Goal: Task Accomplishment & Management: Complete application form

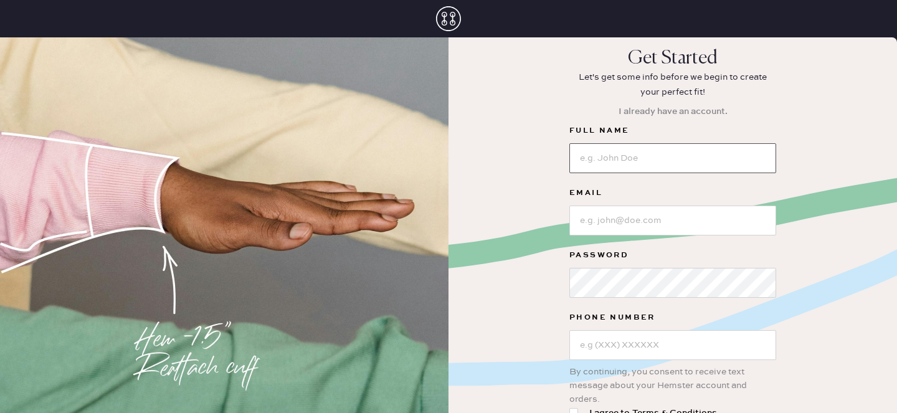
click at [637, 151] on input at bounding box center [672, 158] width 207 height 30
click at [625, 148] on input at bounding box center [672, 158] width 207 height 30
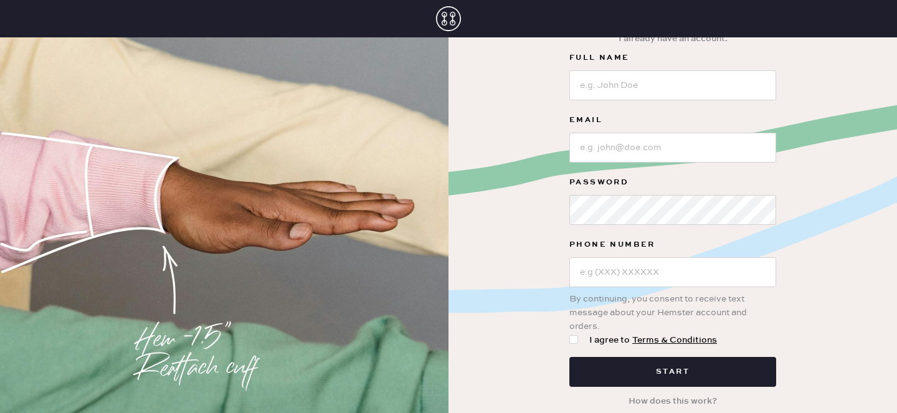
click at [849, 179] on div "Get Started Let's get some info before we begin to create your perfect fit! I a…" at bounding box center [673, 193] width 449 height 439
click at [674, 102] on form "Full Name Email Password Phone Number By continuing, you consent to receive tex…" at bounding box center [672, 219] width 207 height 339
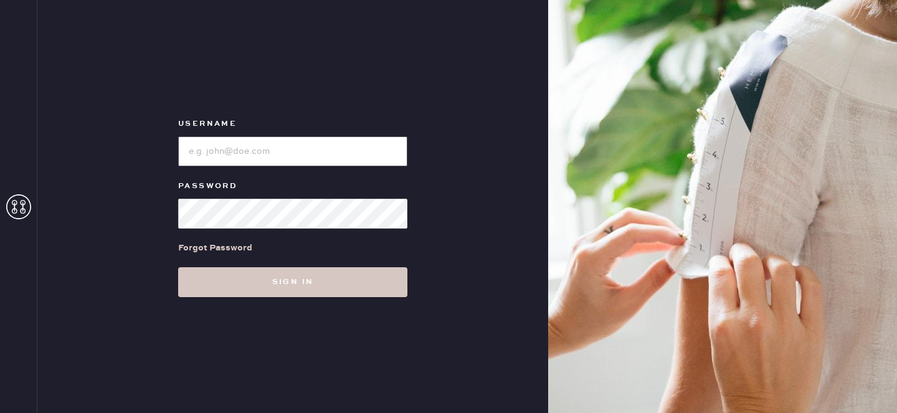
click at [229, 148] on input "loginName" at bounding box center [292, 151] width 229 height 30
click at [19, 213] on icon at bounding box center [18, 206] width 25 height 25
click at [285, 150] on input "loginName" at bounding box center [292, 151] width 229 height 30
type input "reformationdomainnorthsideaustin"
click at [273, 155] on input "loginName" at bounding box center [292, 151] width 229 height 30
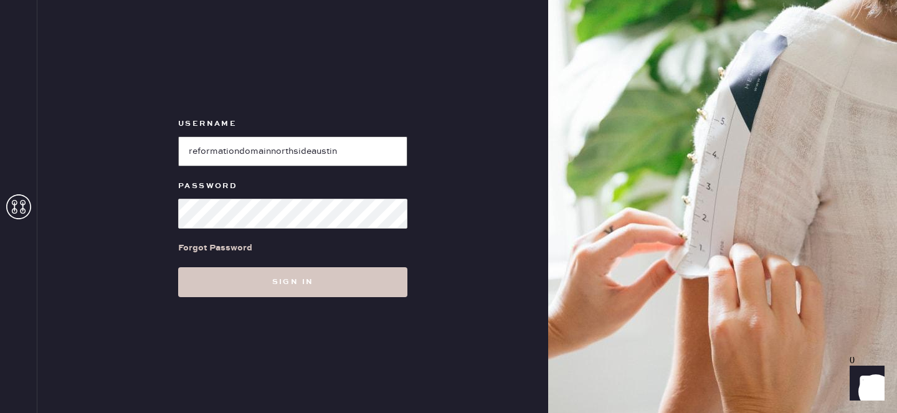
click at [387, 151] on input "loginName" at bounding box center [292, 151] width 229 height 30
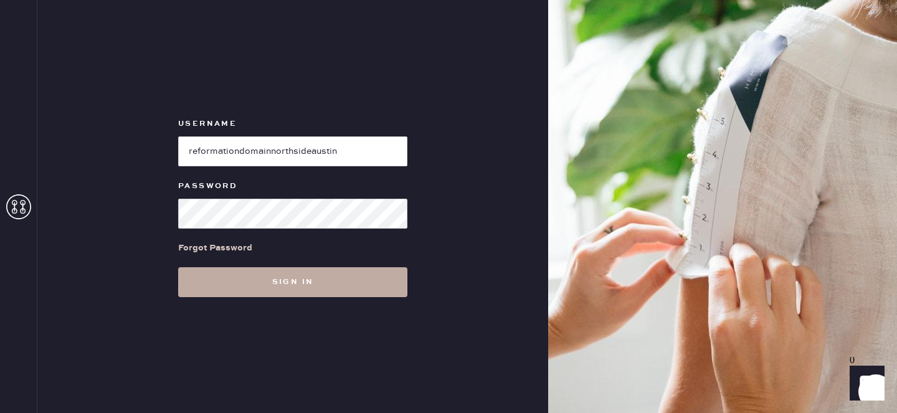
click at [262, 273] on button "Sign in" at bounding box center [292, 282] width 229 height 30
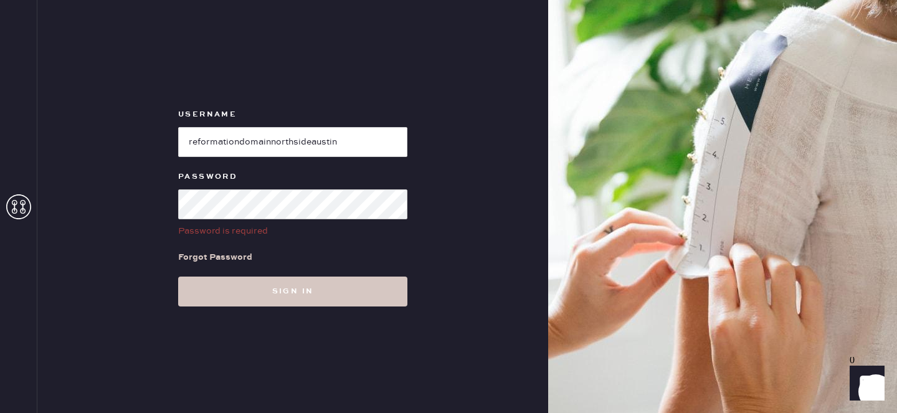
click at [323, 187] on div at bounding box center [292, 203] width 229 height 32
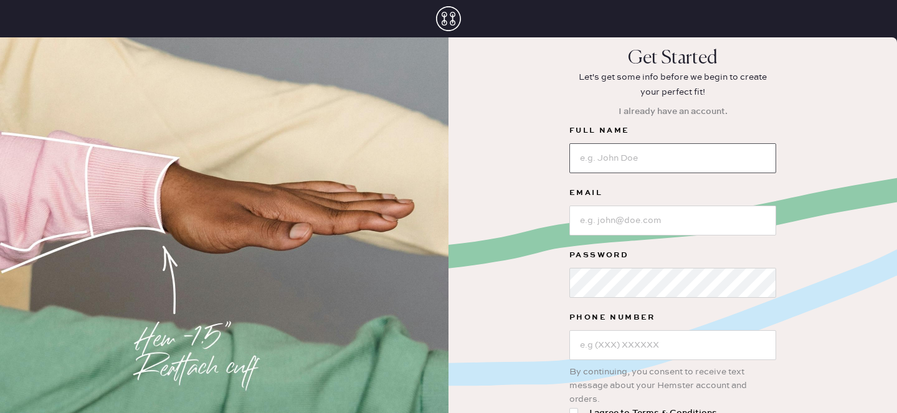
click at [707, 163] on input at bounding box center [672, 158] width 207 height 30
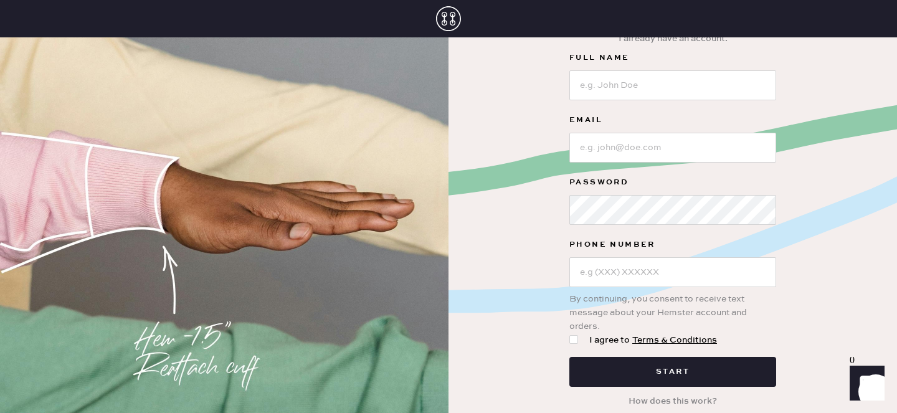
click at [801, 285] on div "Get Started Let's get some info before we begin to create your perfect fit! I a…" at bounding box center [673, 193] width 449 height 439
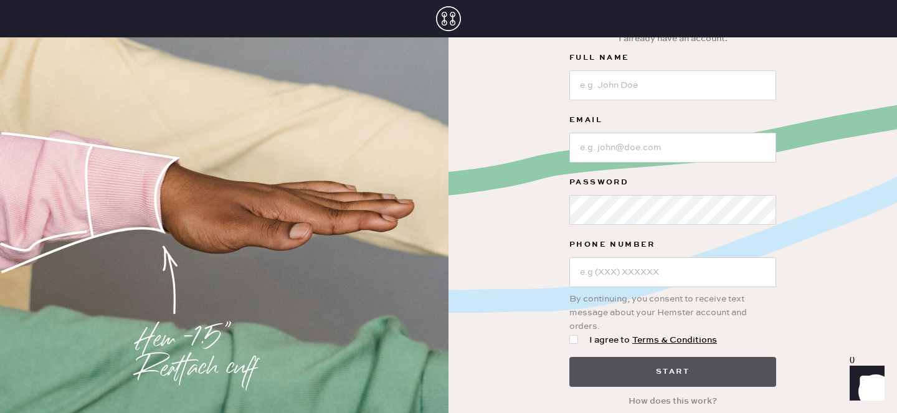
click at [690, 370] on button "Start" at bounding box center [672, 372] width 207 height 30
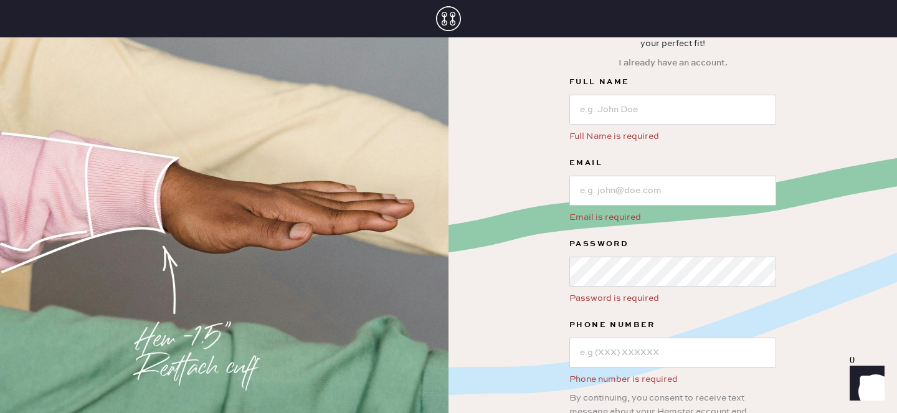
scroll to position [47, 0]
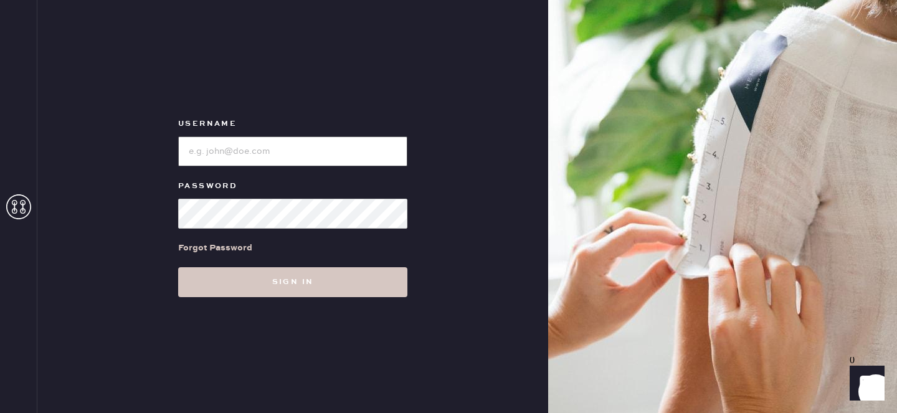
click at [353, 153] on input "loginName" at bounding box center [292, 151] width 229 height 30
type input "reformationdomainnorthsideaustin"
click at [376, 156] on input "loginName" at bounding box center [292, 151] width 229 height 30
click at [365, 184] on label "Password" at bounding box center [292, 186] width 229 height 15
